Goal: Register for event/course

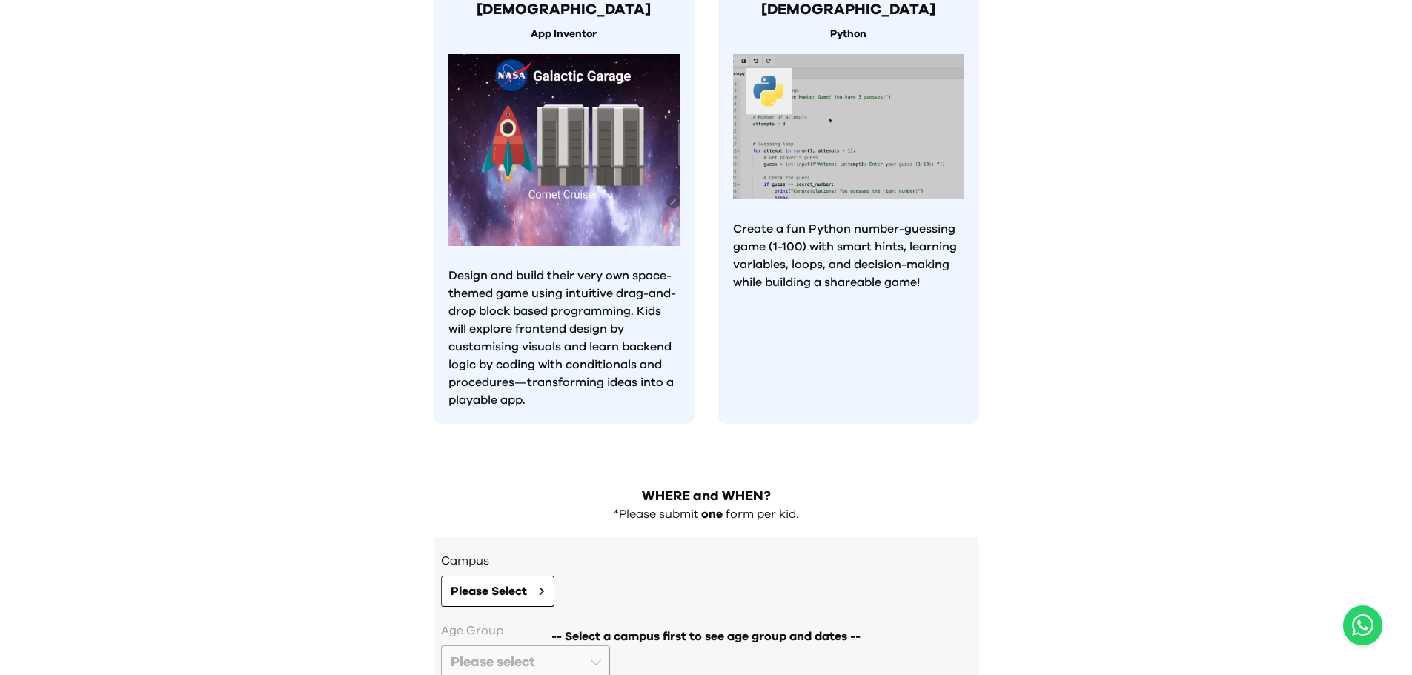
scroll to position [1255, 0]
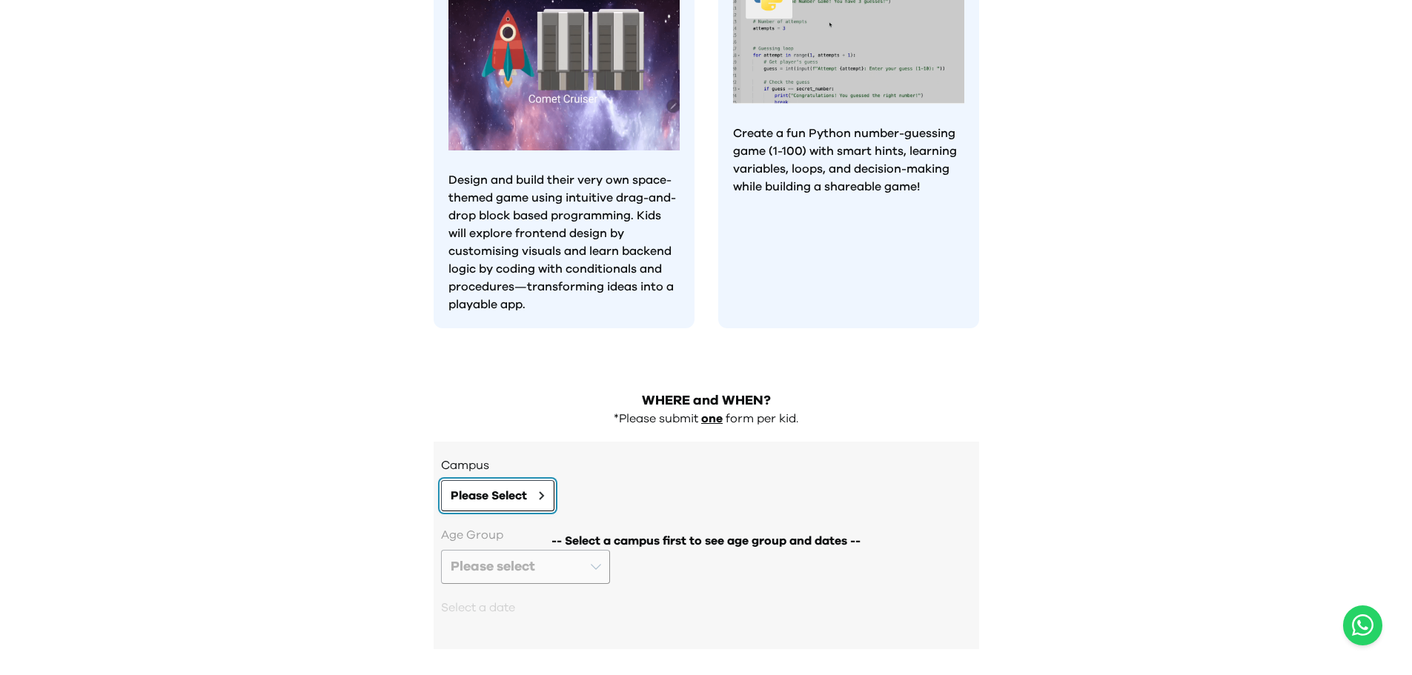
click at [515, 487] on span "Please Select" at bounding box center [489, 496] width 76 height 18
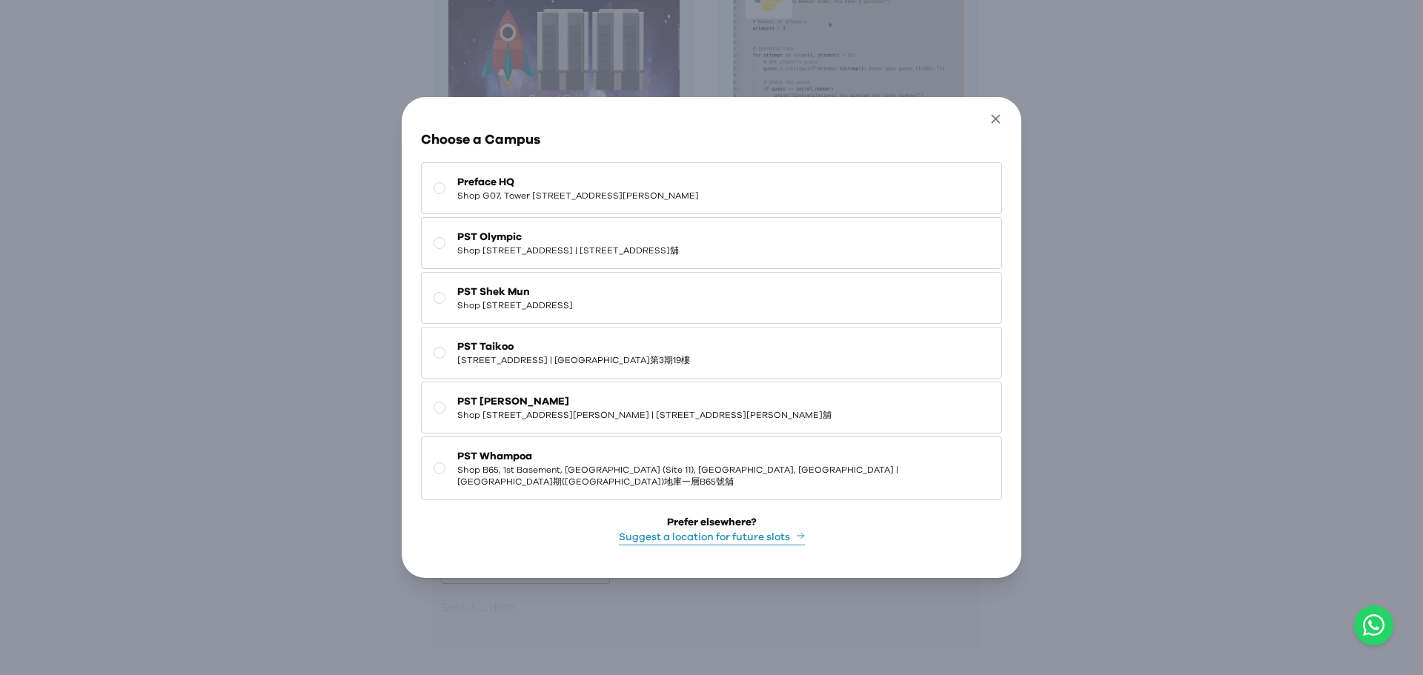
click at [1000, 116] on icon "button" at bounding box center [996, 119] width 16 height 16
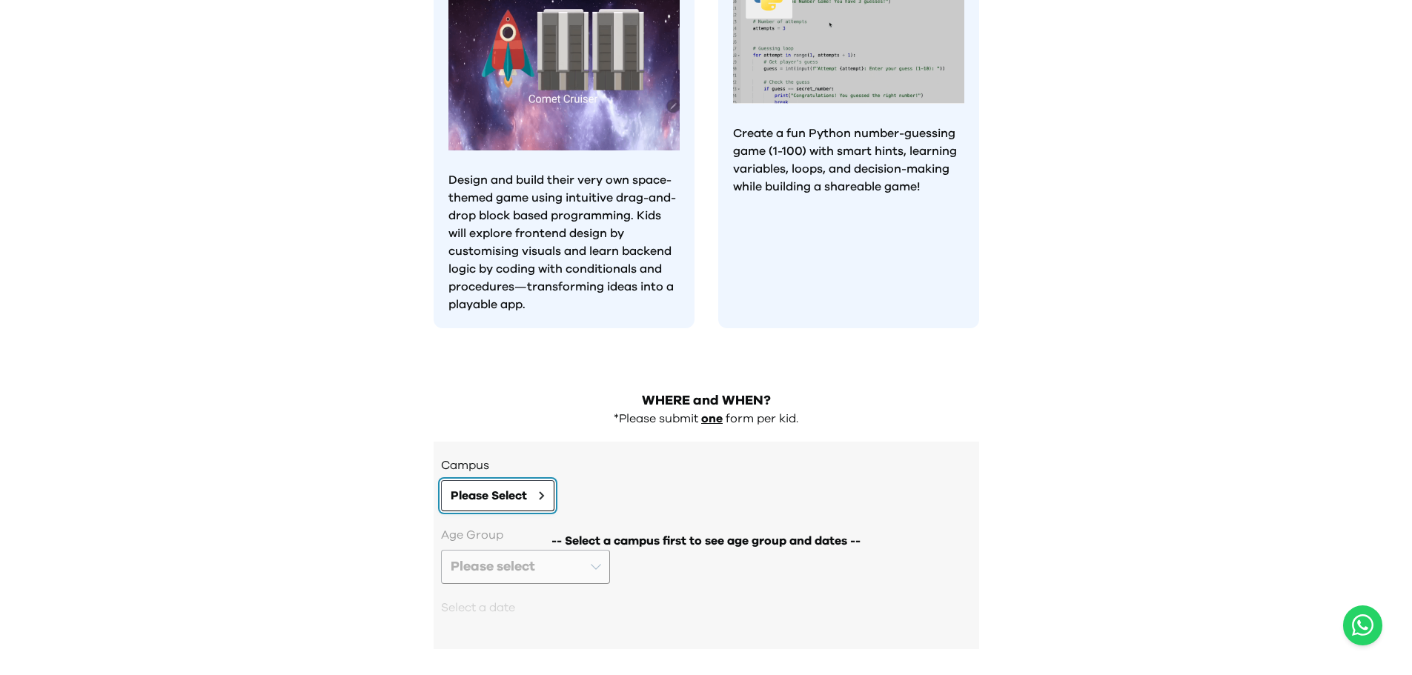
click at [491, 487] on span "Please Select" at bounding box center [489, 496] width 76 height 18
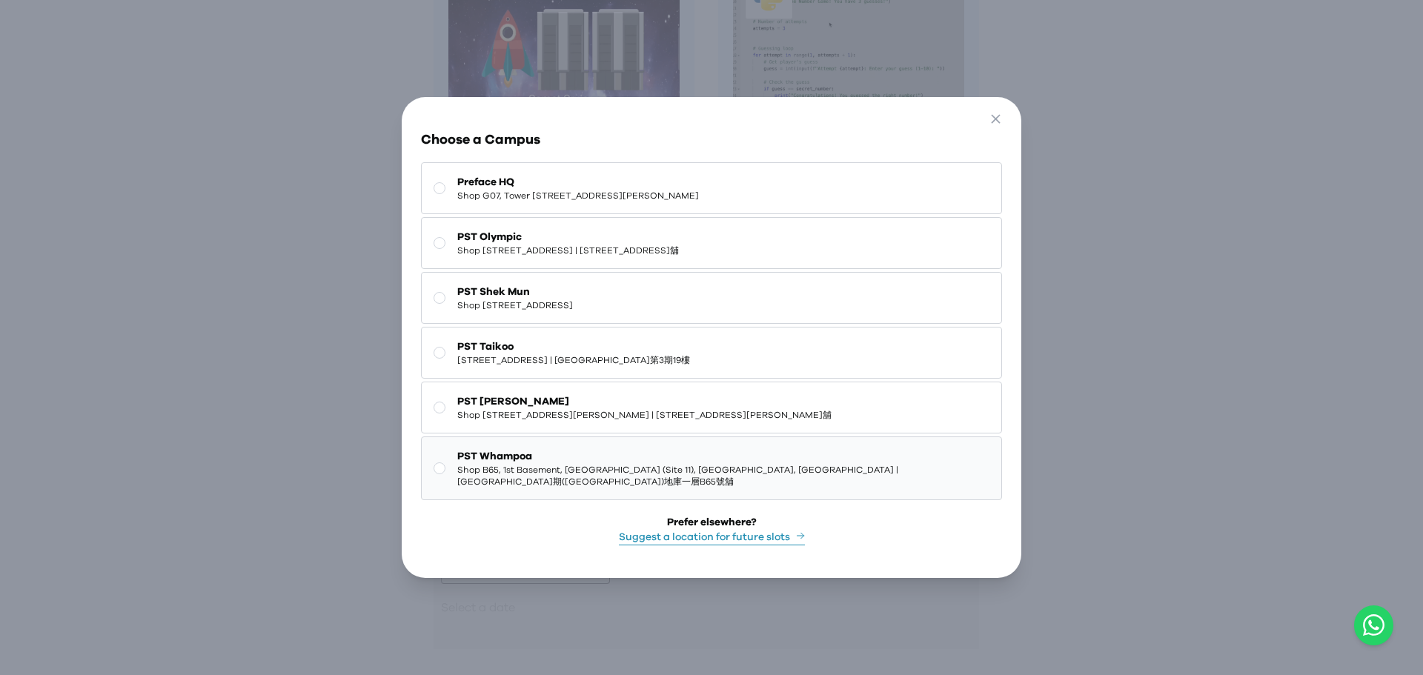
click at [495, 464] on span "Shop B65, 1st Basement, [GEOGRAPHIC_DATA] (Site 11), [GEOGRAPHIC_DATA], [GEOGRA…" at bounding box center [722, 476] width 531 height 24
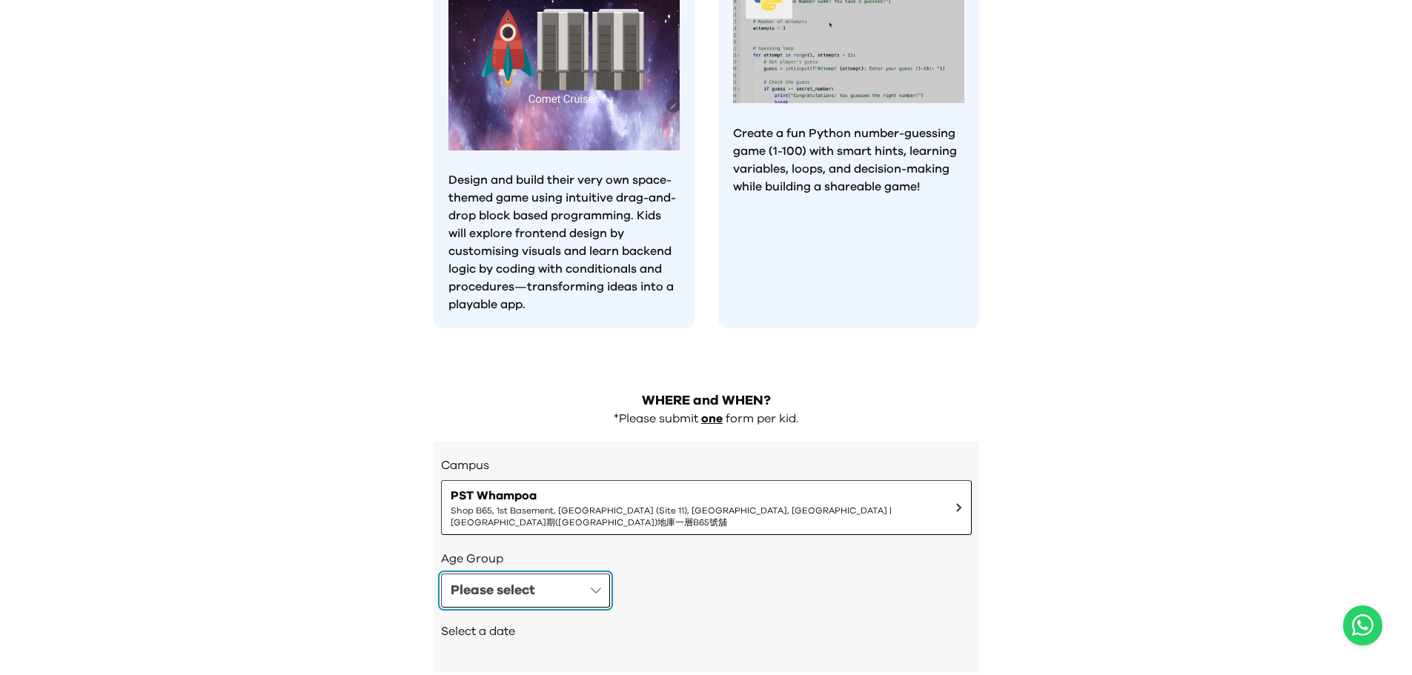
click at [527, 580] on div "Please select" at bounding box center [493, 590] width 84 height 21
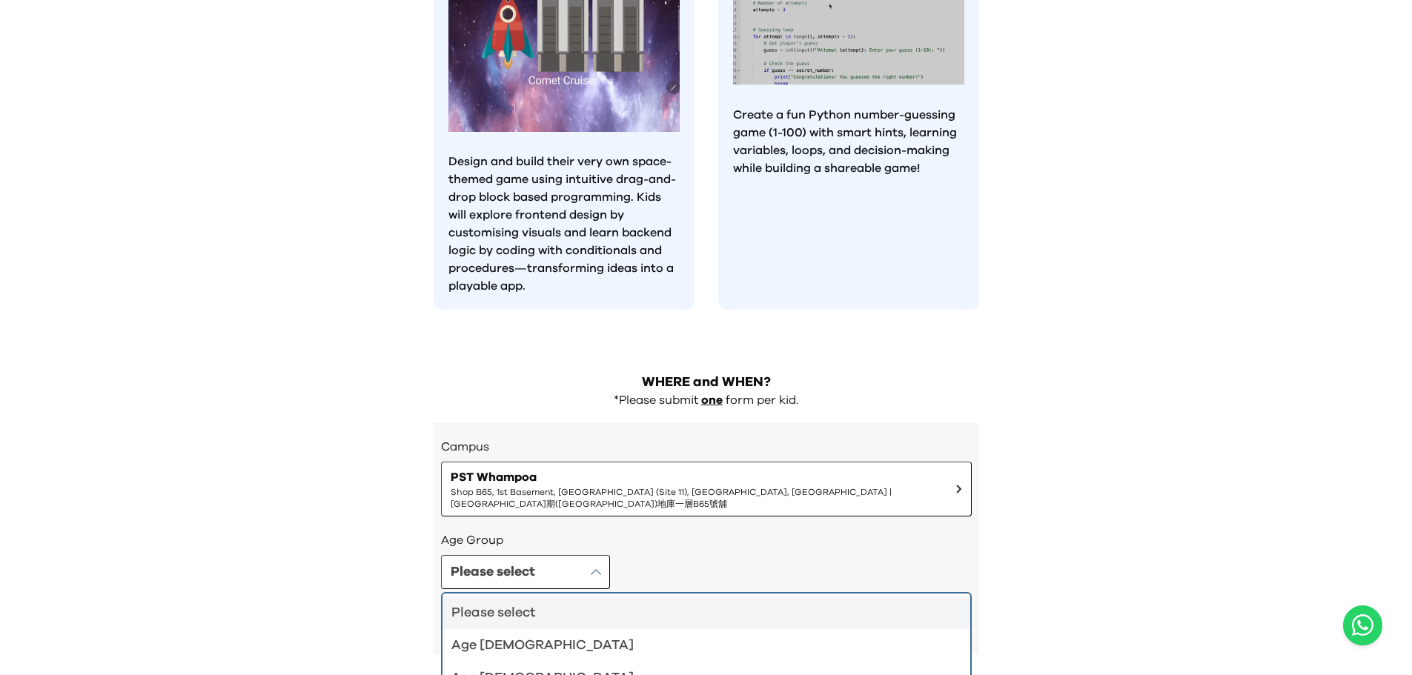
scroll to position [1278, 0]
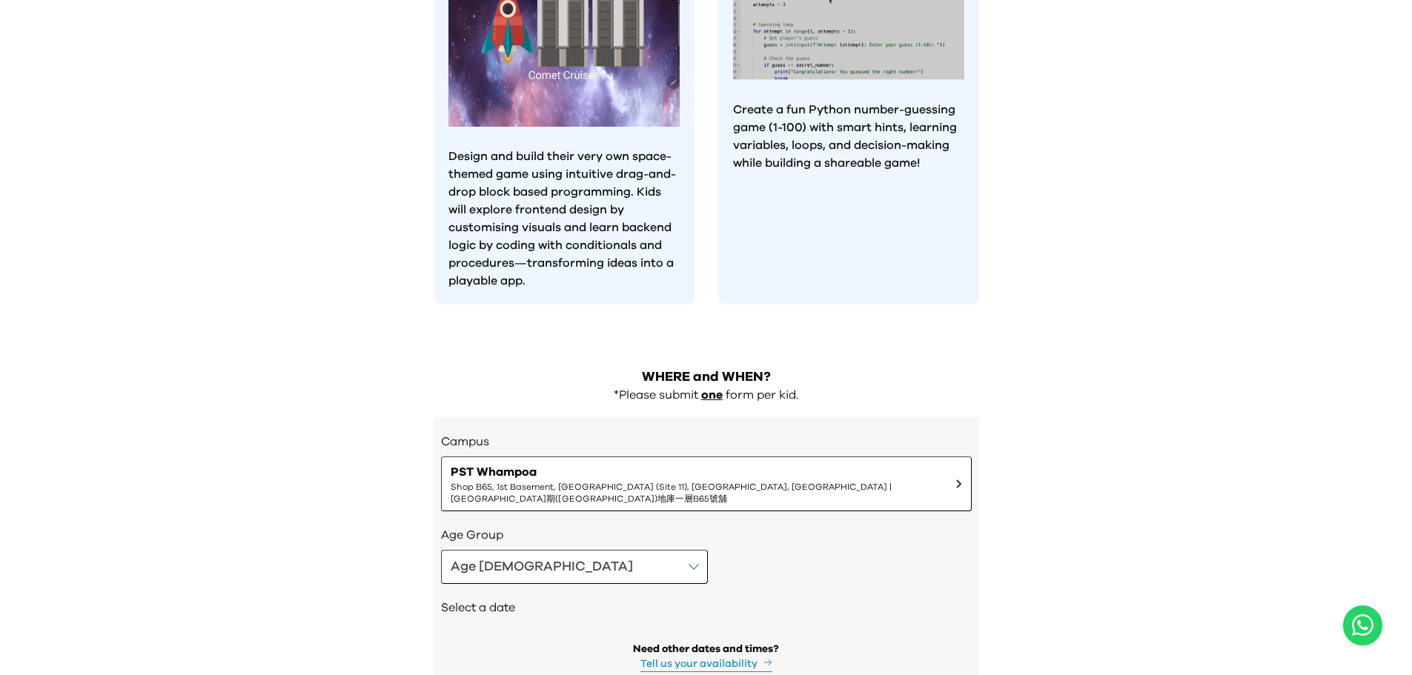
click at [491, 599] on h2 "Select a date" at bounding box center [706, 608] width 531 height 18
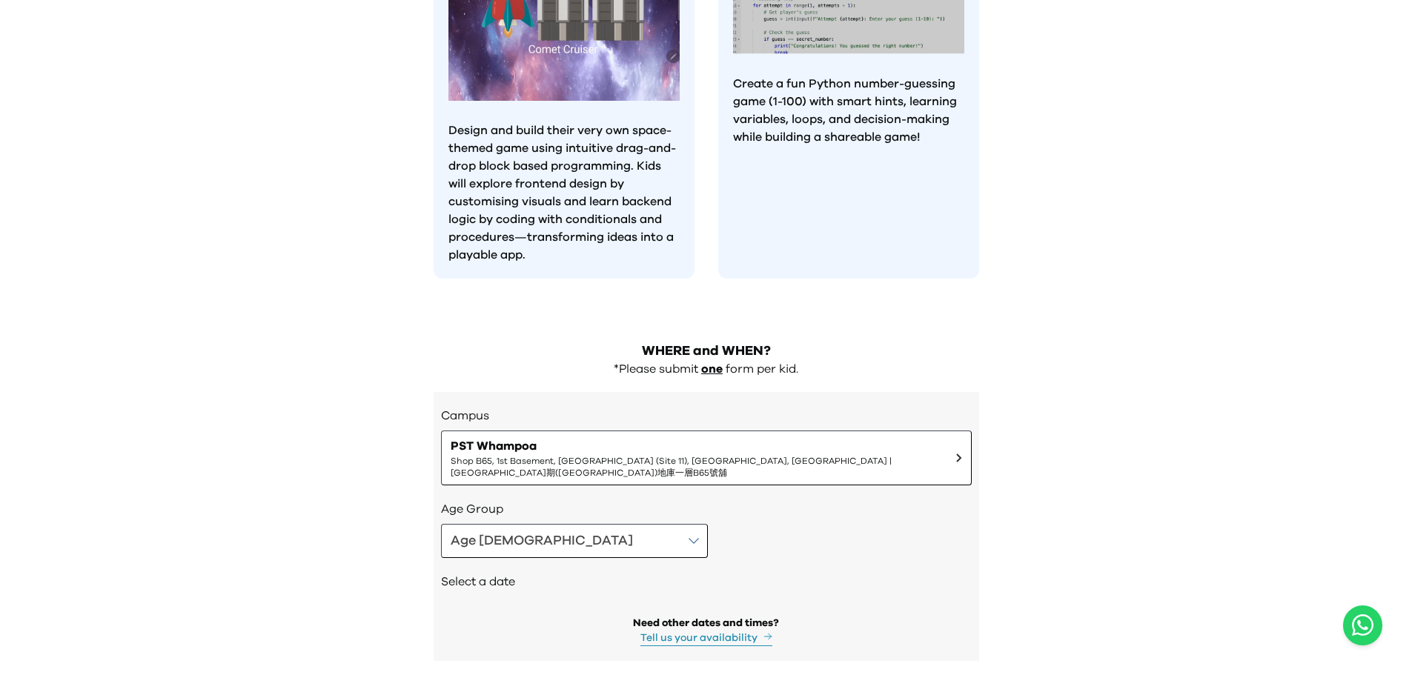
scroll to position [1316, 0]
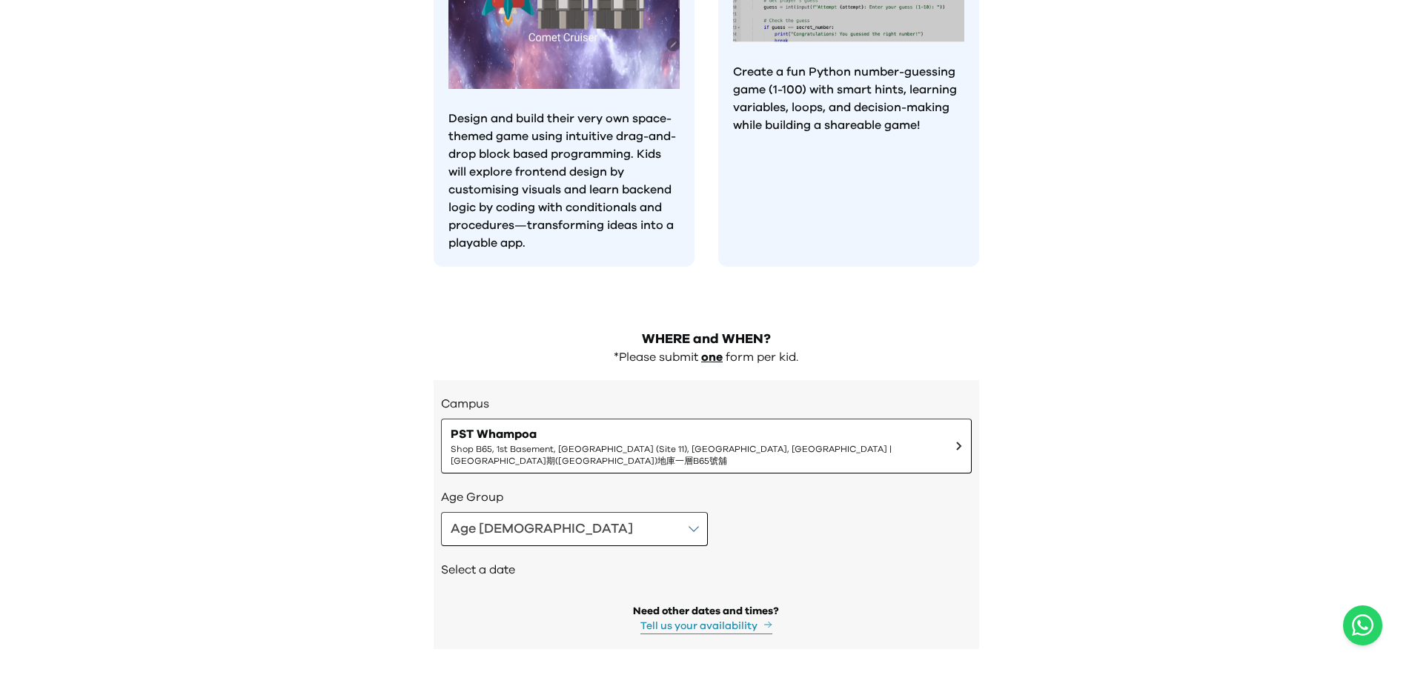
click at [496, 561] on h2 "Select a date" at bounding box center [706, 570] width 531 height 18
click at [688, 619] on button "Tell us your availability" at bounding box center [706, 627] width 132 height 16
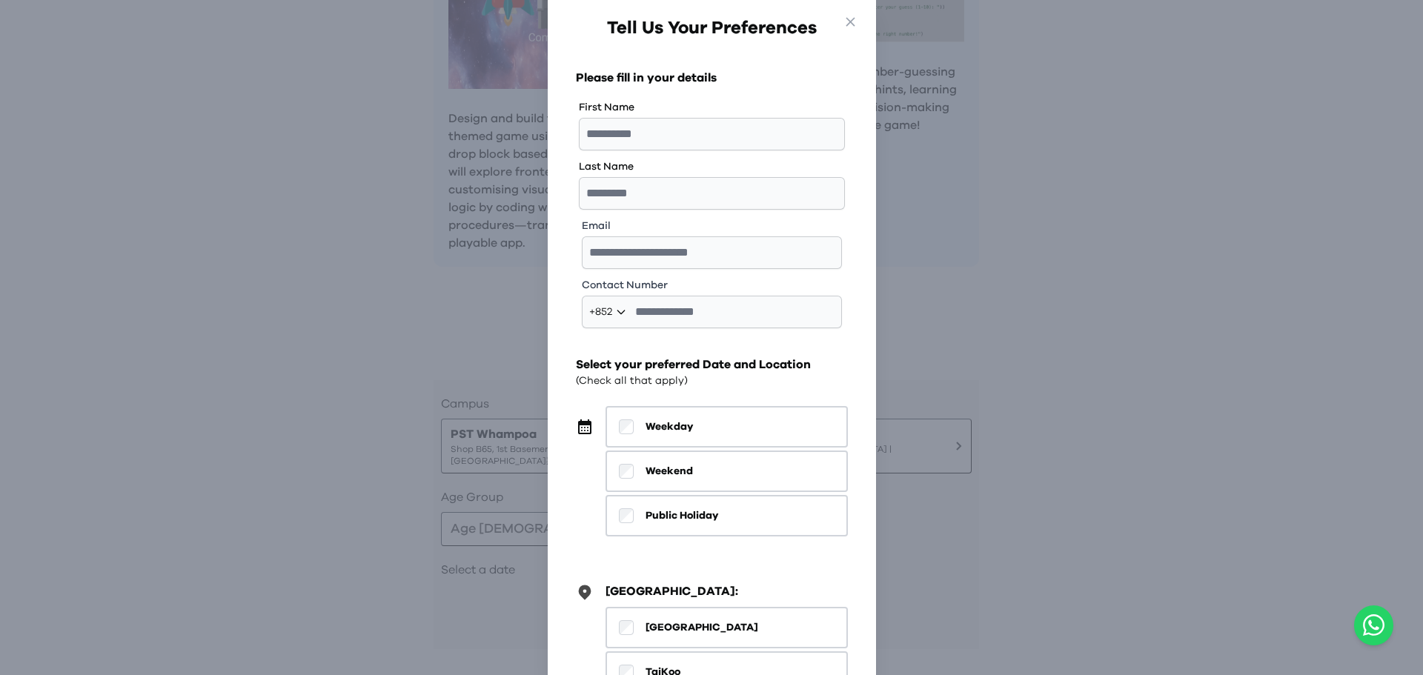
click at [311, 458] on div "Go Back Close Tell Us Your Preferences Please fill in your details First Name L…" at bounding box center [711, 337] width 1423 height 675
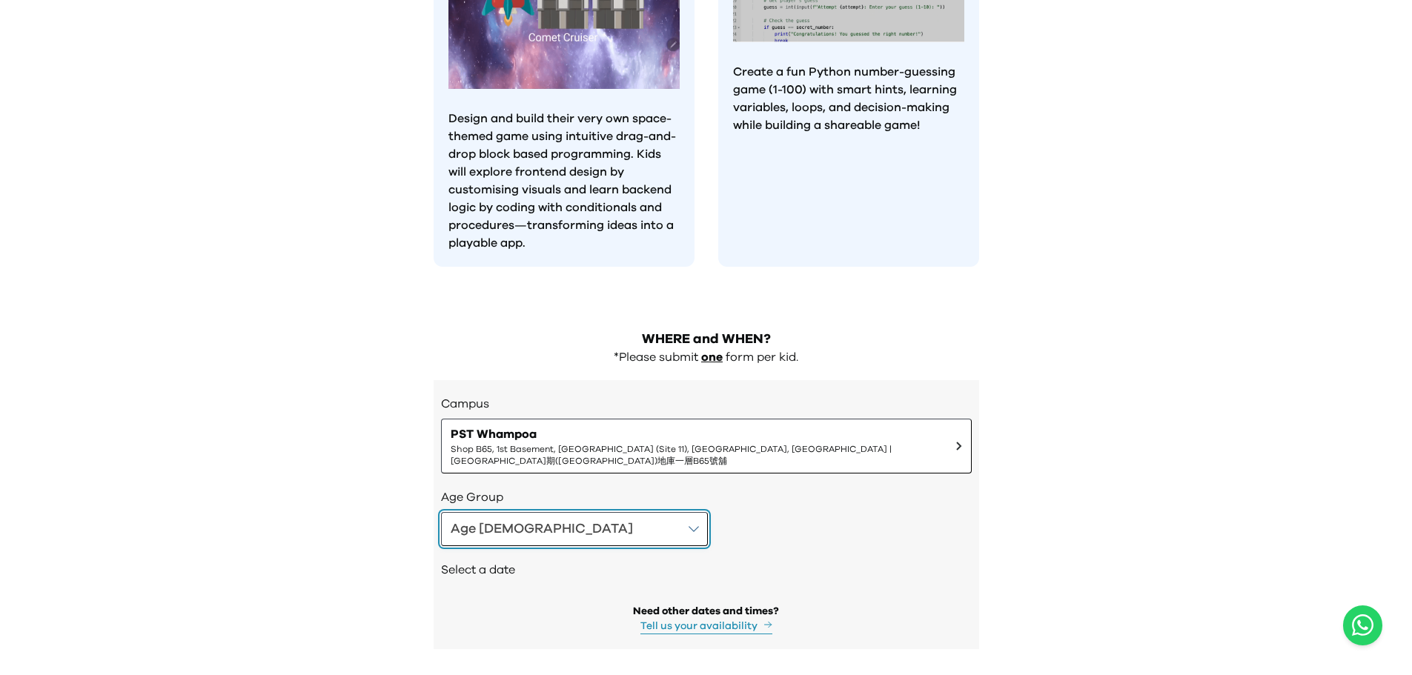
click at [508, 512] on button "Age [DEMOGRAPHIC_DATA]" at bounding box center [574, 529] width 267 height 34
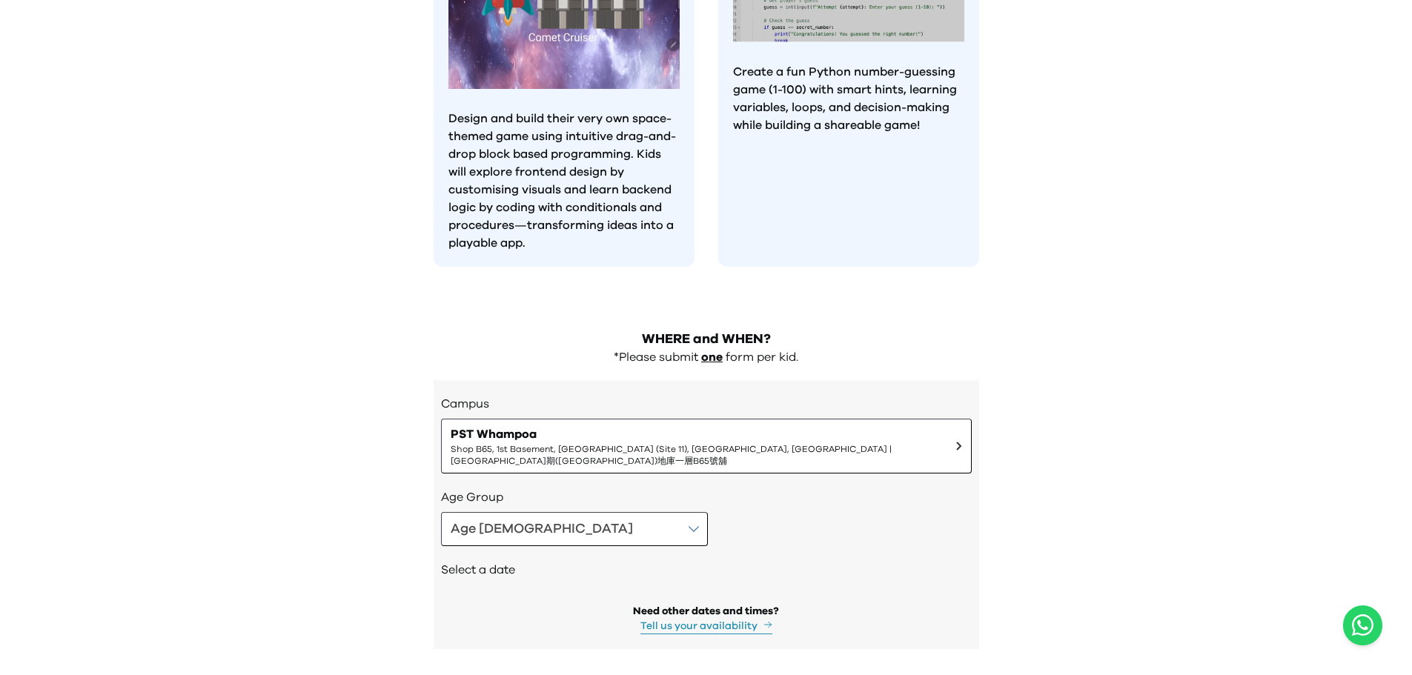
click at [491, 561] on h2 "Select a date" at bounding box center [706, 570] width 531 height 18
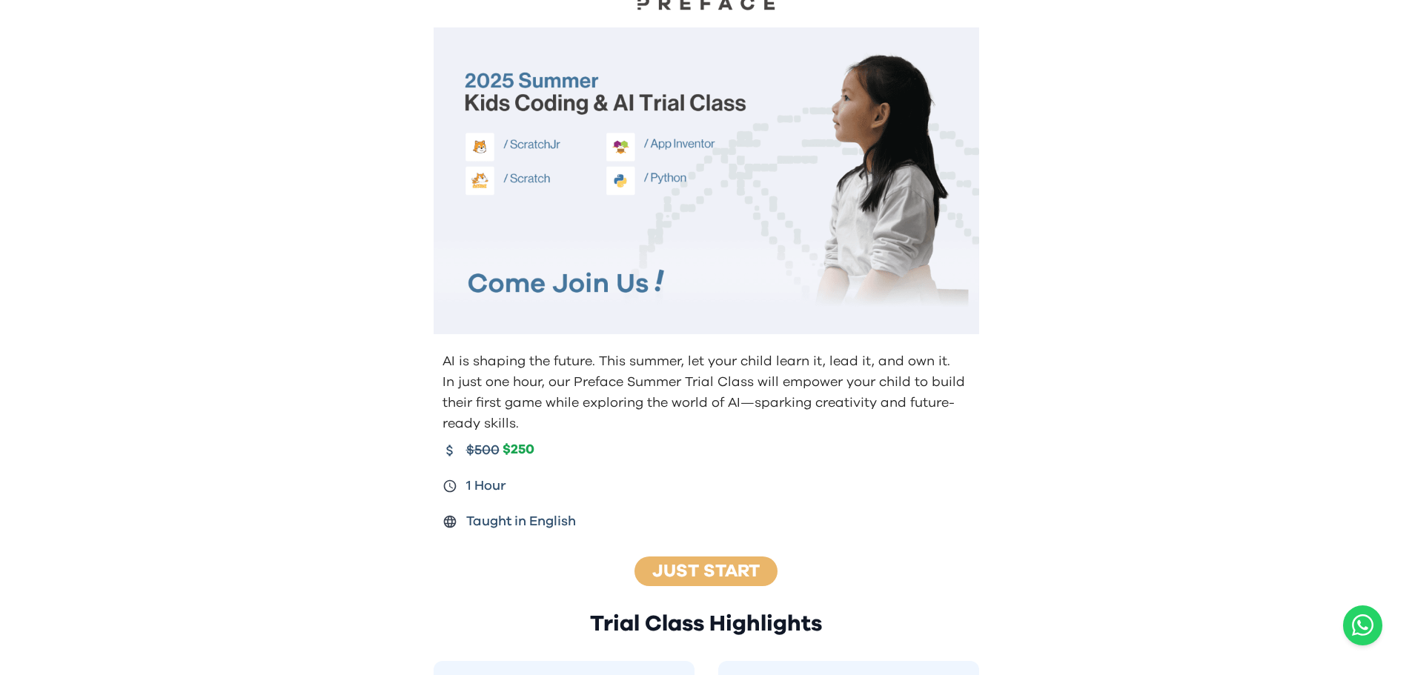
scroll to position [0, 0]
